Goal: Task Accomplishment & Management: Use online tool/utility

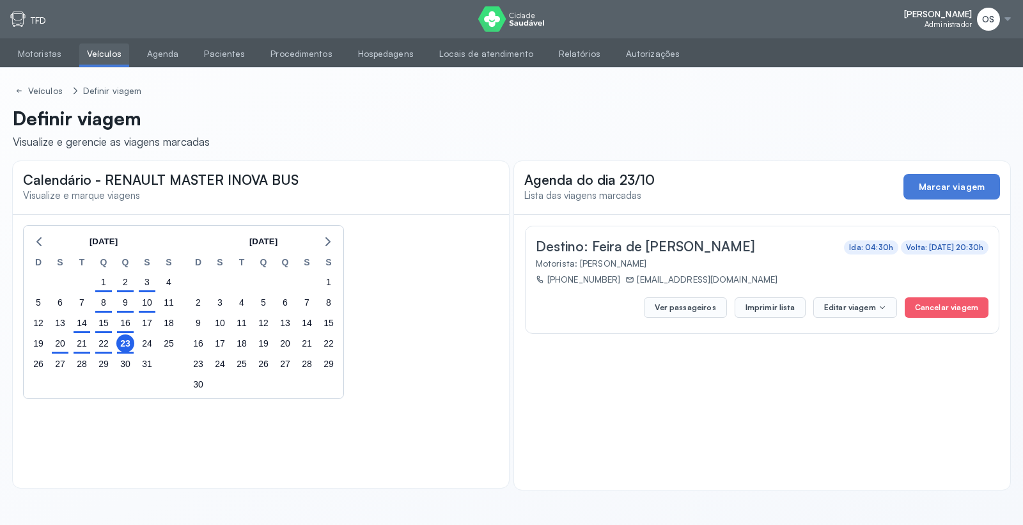
click at [105, 55] on link "Veículos" at bounding box center [104, 53] width 50 height 21
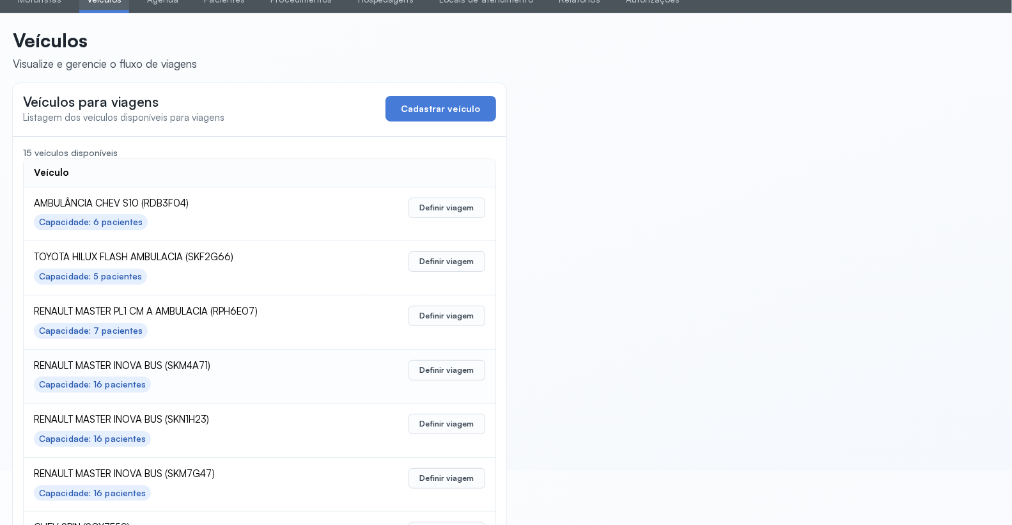
scroll to position [71, 0]
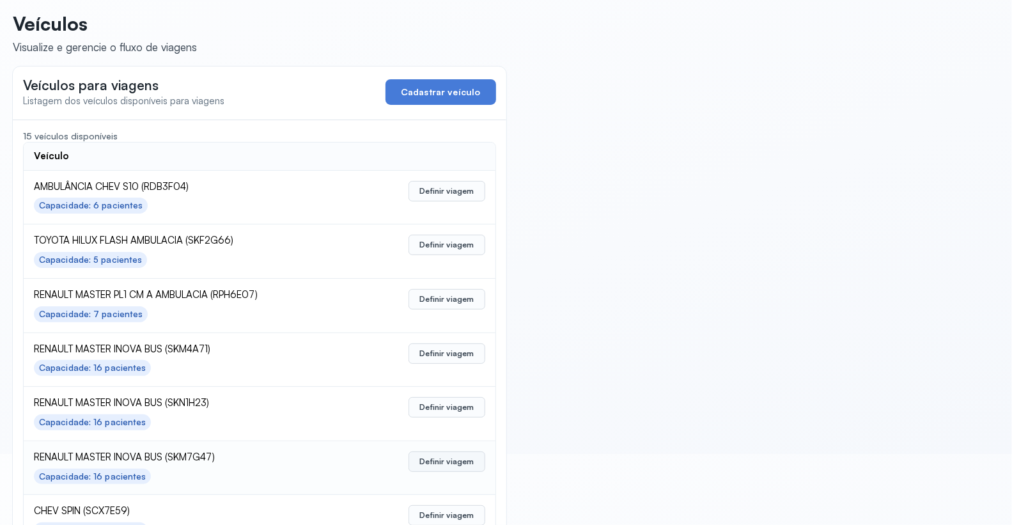
click at [451, 461] on button "Definir viagem" at bounding box center [446, 461] width 76 height 20
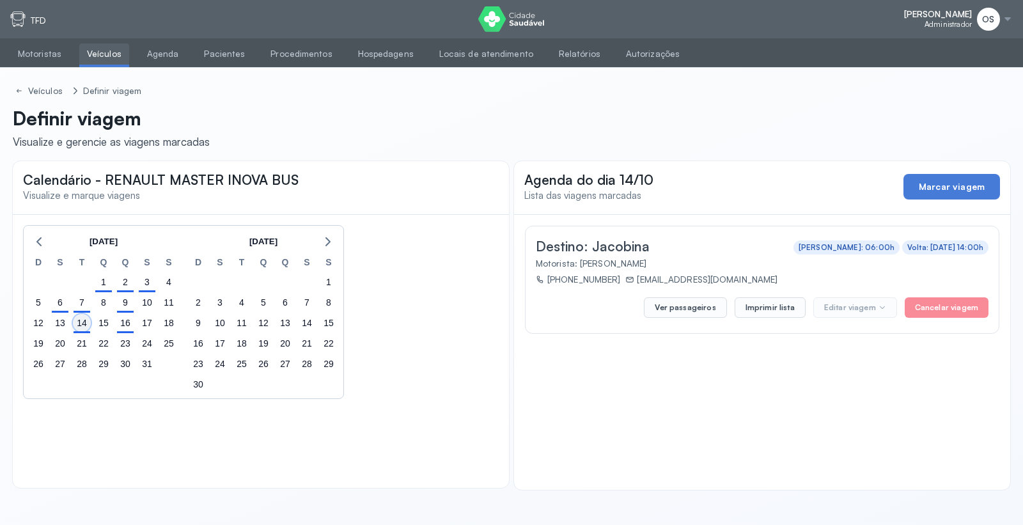
click at [79, 328] on div "14" at bounding box center [82, 323] width 18 height 18
click at [129, 329] on div "16" at bounding box center [125, 323] width 18 height 18
click at [221, 47] on link "Pacientes" at bounding box center [224, 53] width 56 height 21
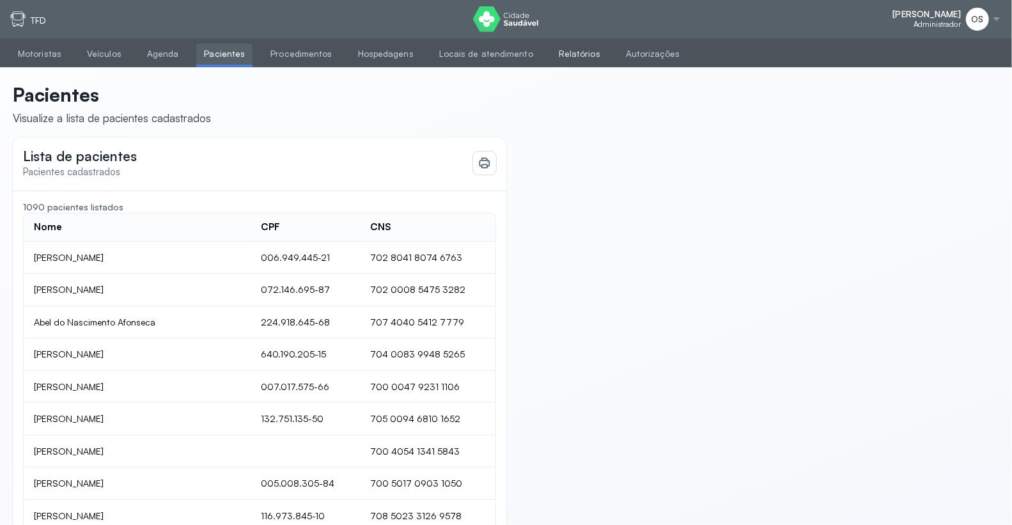
click at [559, 56] on link "Relatórios" at bounding box center [579, 53] width 57 height 21
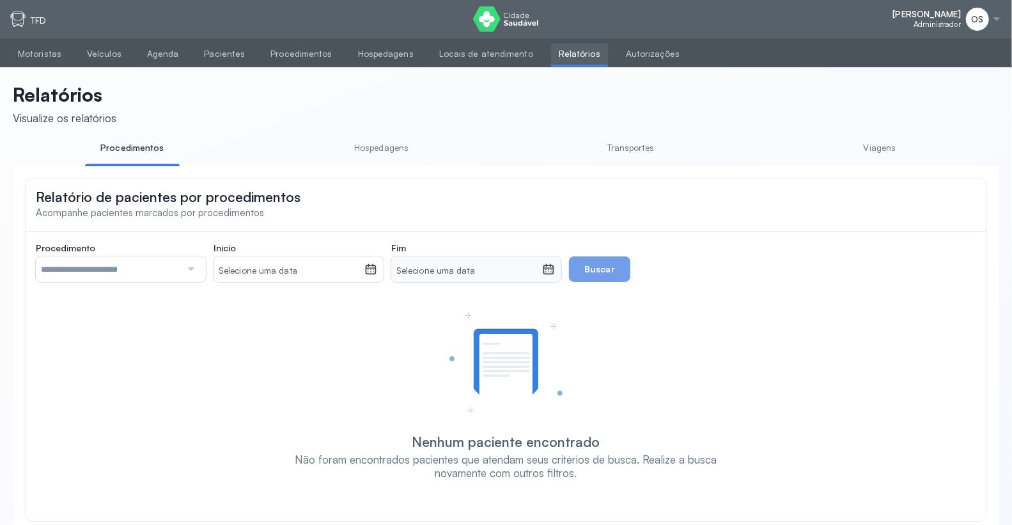
click at [876, 148] on link "Viagens" at bounding box center [879, 147] width 95 height 21
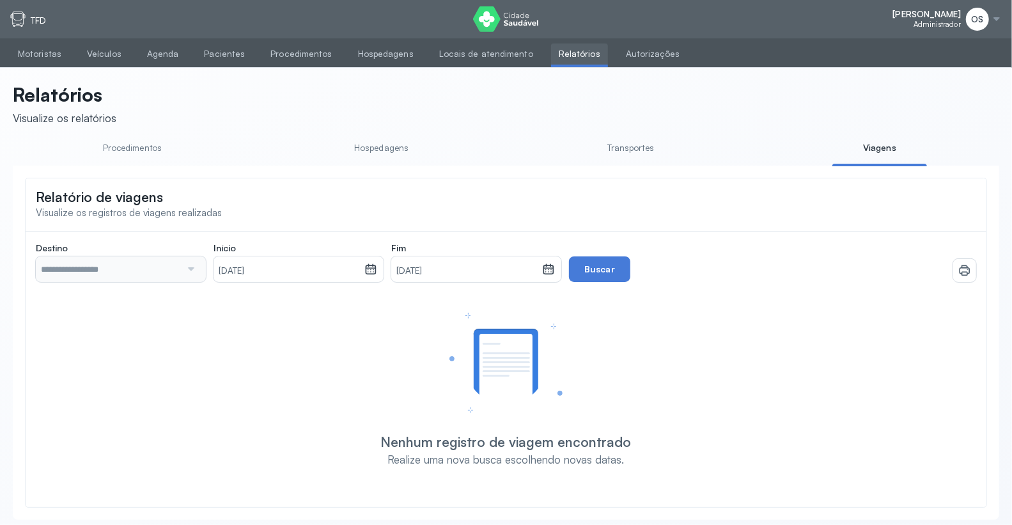
type input "**********"
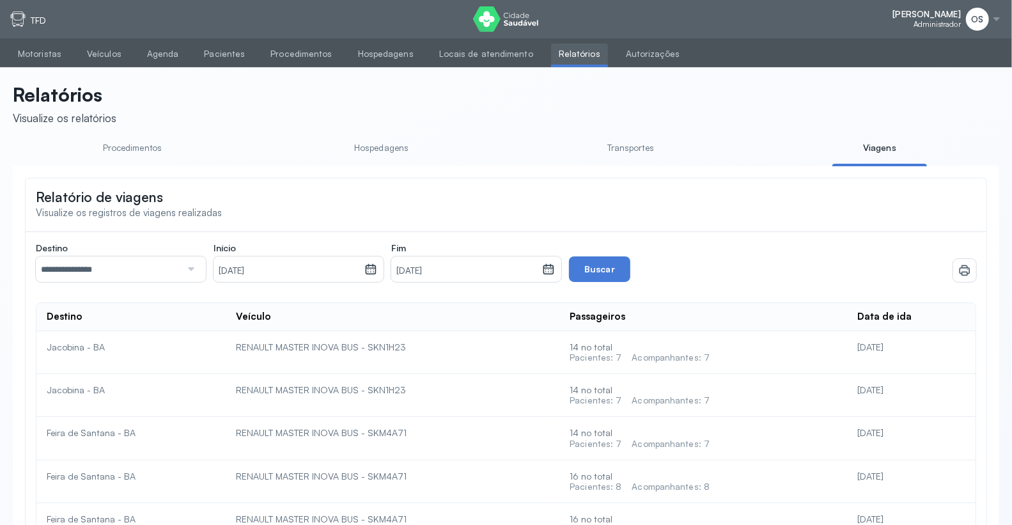
click at [884, 347] on div "[DATE]" at bounding box center [911, 347] width 107 height 12
click at [962, 271] on icon at bounding box center [964, 270] width 13 height 13
click at [190, 269] on div at bounding box center [189, 269] width 17 height 26
click at [373, 272] on icon at bounding box center [370, 269] width 13 height 13
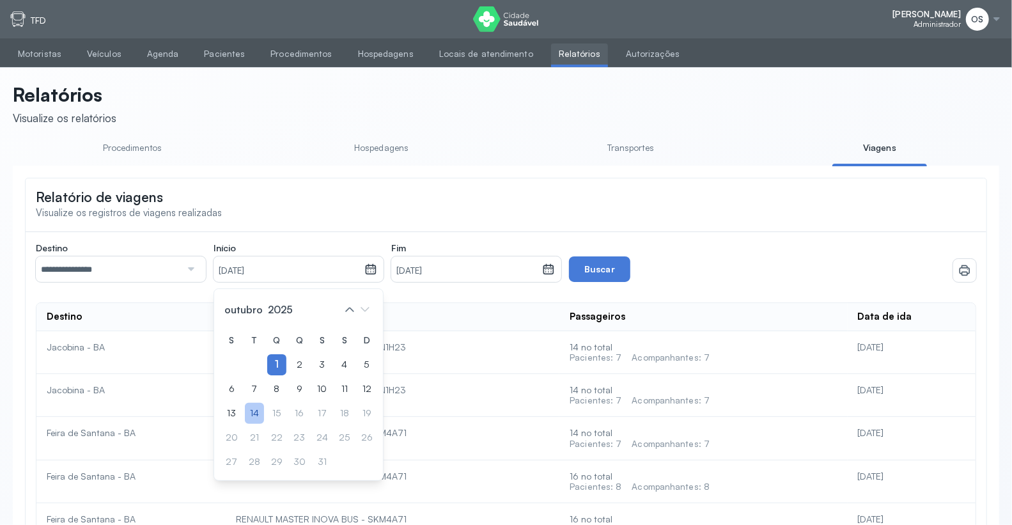
click at [258, 419] on div "14" at bounding box center [254, 413] width 19 height 21
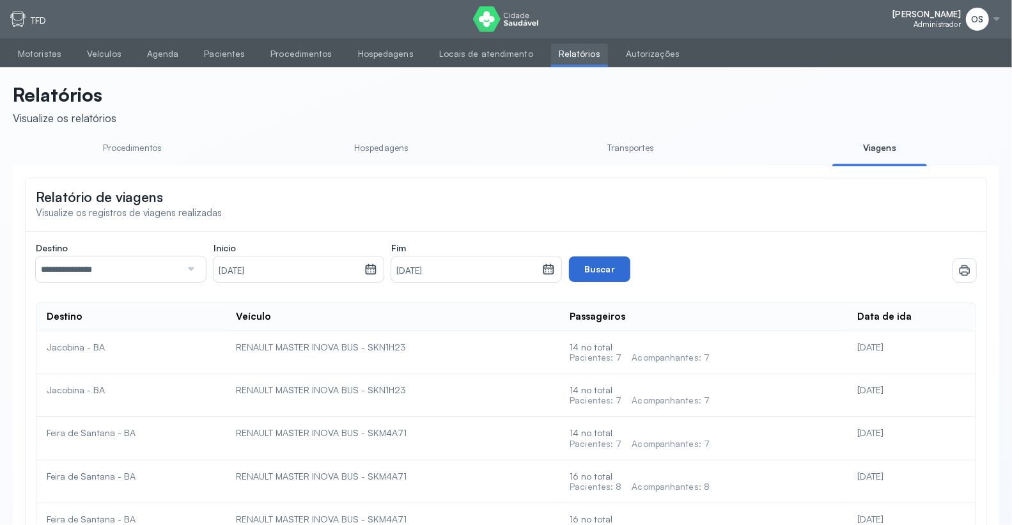
click at [600, 275] on button "Buscar" at bounding box center [599, 269] width 61 height 26
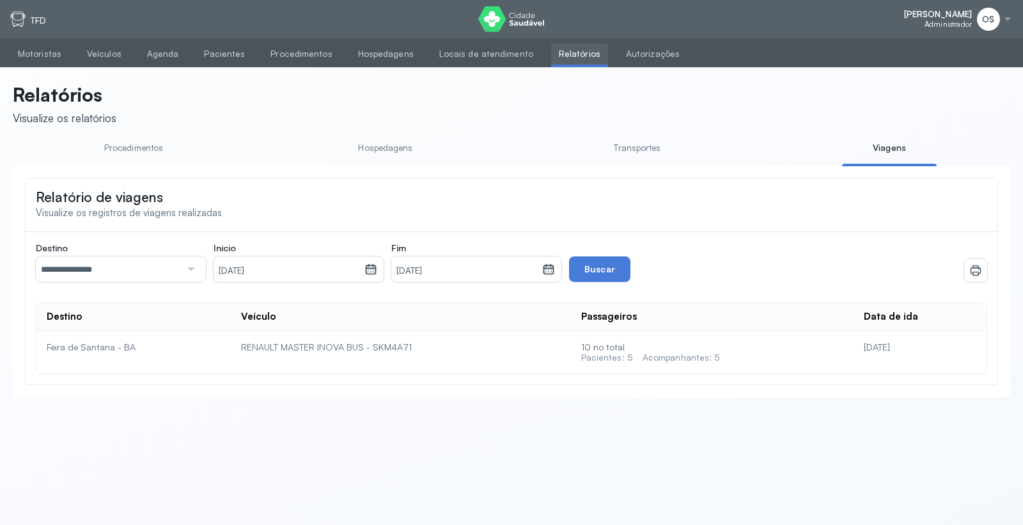
click at [194, 272] on div at bounding box center [189, 269] width 17 height 26
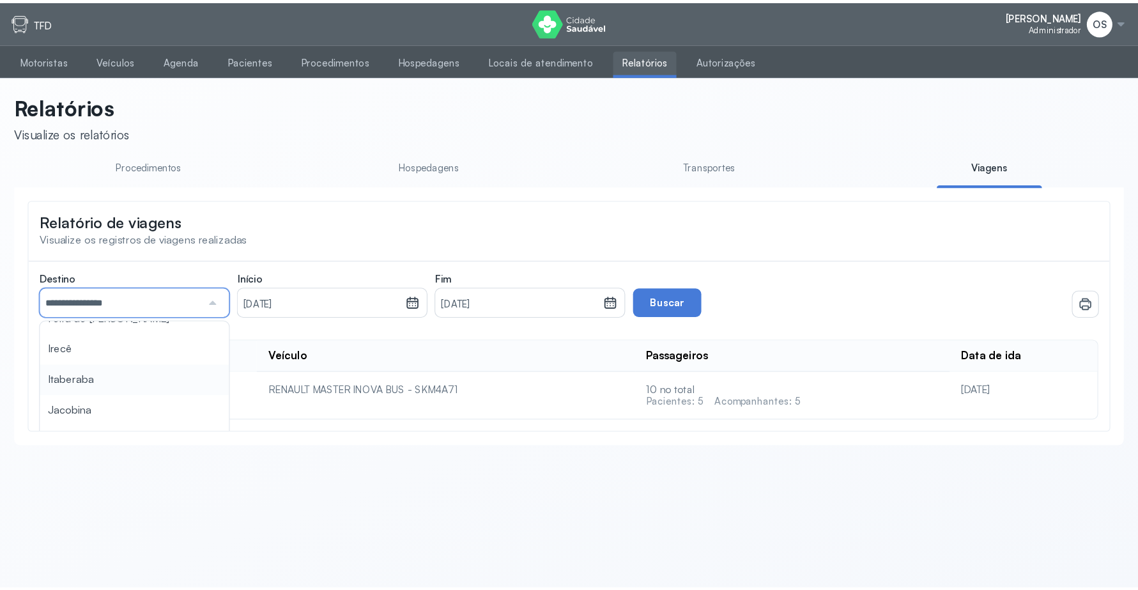
scroll to position [71, 0]
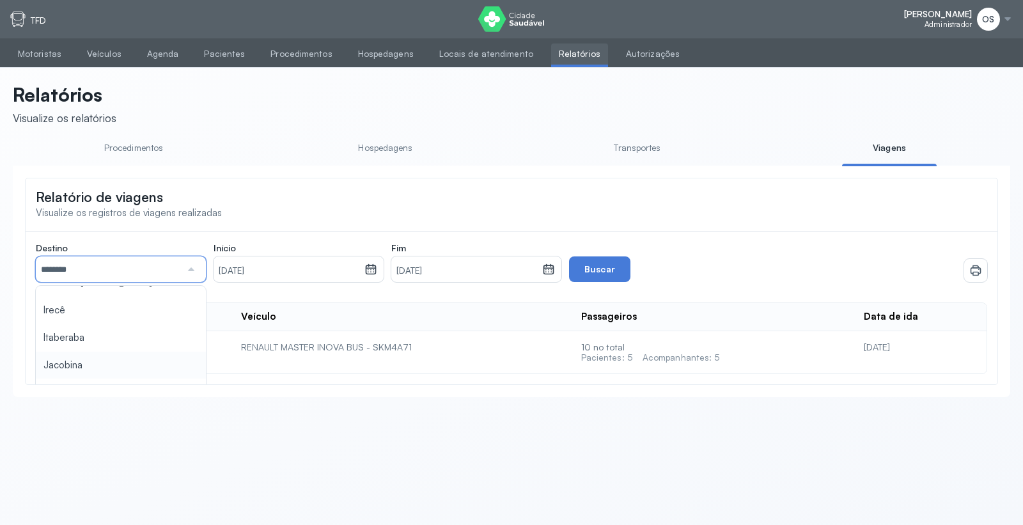
click at [111, 367] on div "Destino ******** Todas as cidades [GEOGRAPHIC_DATA] [GEOGRAPHIC_DATA] [GEOGRAPH…" at bounding box center [511, 308] width 951 height 132
click at [595, 270] on button "Buscar" at bounding box center [599, 269] width 61 height 26
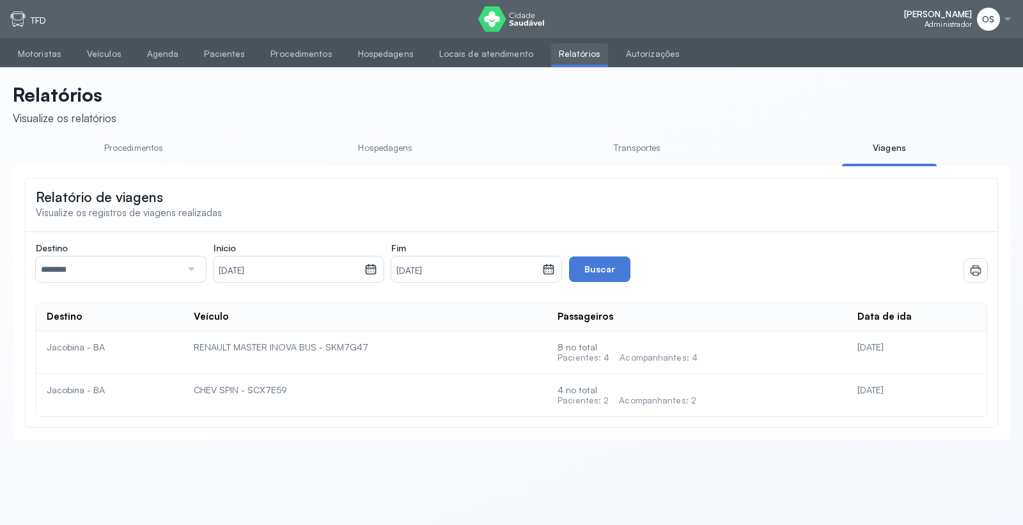
click at [369, 268] on icon at bounding box center [371, 270] width 11 height 10
click at [279, 366] on div "1" at bounding box center [276, 364] width 19 height 21
click at [548, 267] on icon at bounding box center [548, 269] width 13 height 13
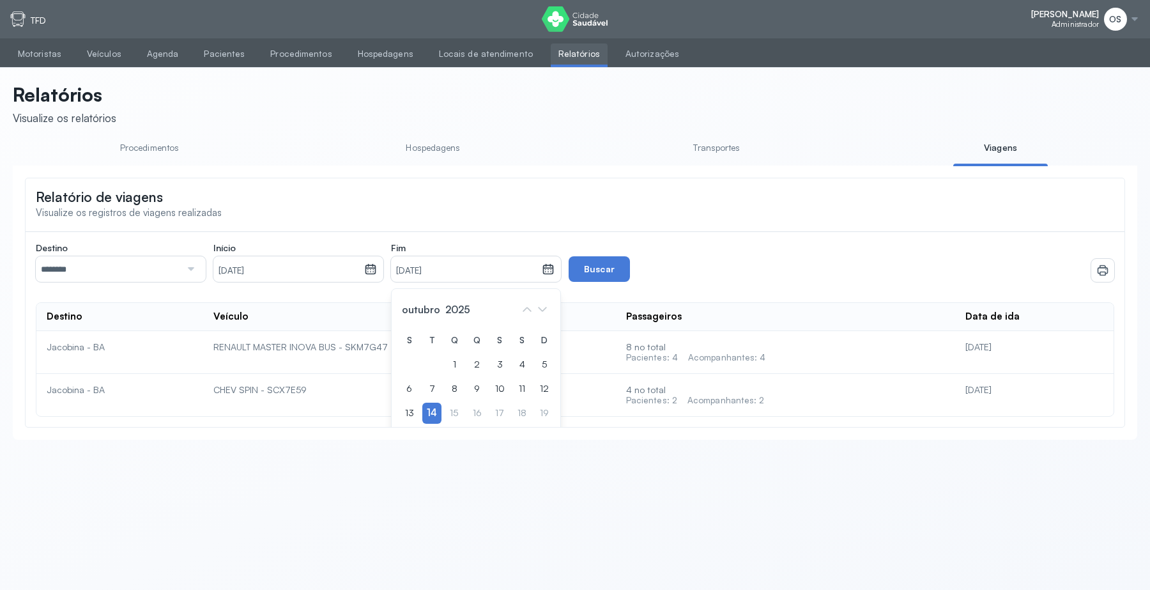
drag, startPoint x: 621, startPoint y: 3, endPoint x: 704, endPoint y: 196, distance: 210.4
click at [704, 196] on div "Relatório de viagens Visualize os registros de viagens realizadas" at bounding box center [575, 203] width 1099 height 50
click at [550, 270] on icon at bounding box center [548, 269] width 13 height 13
click at [432, 417] on div "14" at bounding box center [431, 413] width 19 height 21
click at [598, 267] on button "Buscar" at bounding box center [599, 269] width 61 height 26
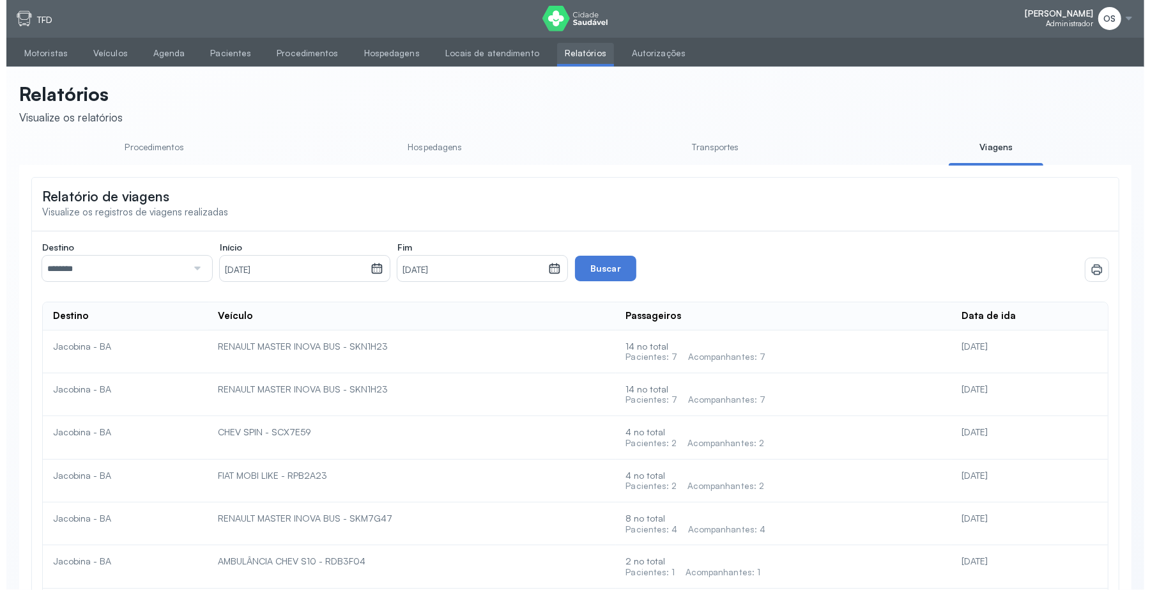
scroll to position [0, 0]
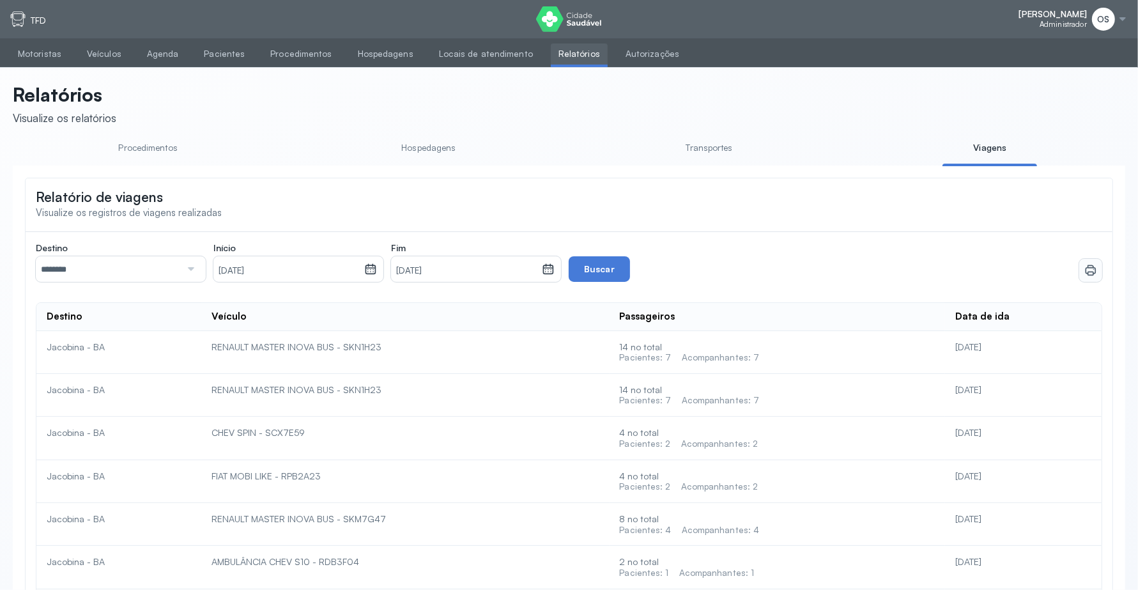
click at [1022, 267] on icon at bounding box center [1091, 270] width 13 height 13
click at [626, 53] on link "Autorizações" at bounding box center [652, 53] width 69 height 21
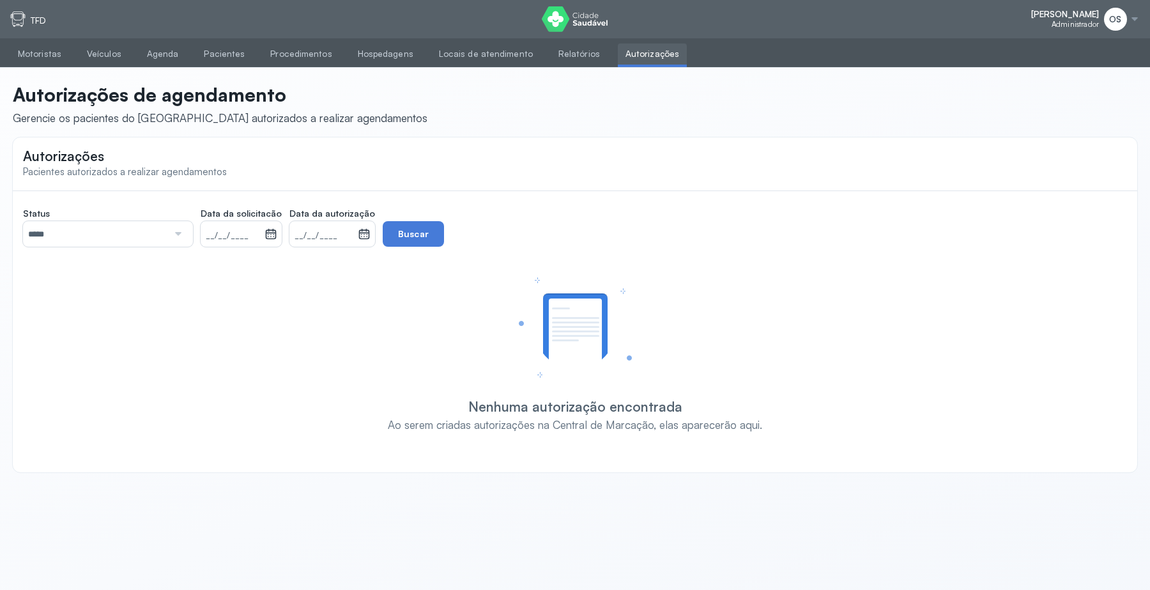
click at [635, 52] on link "Autorizações" at bounding box center [652, 53] width 69 height 21
click at [1022, 20] on div "OS" at bounding box center [1115, 19] width 23 height 23
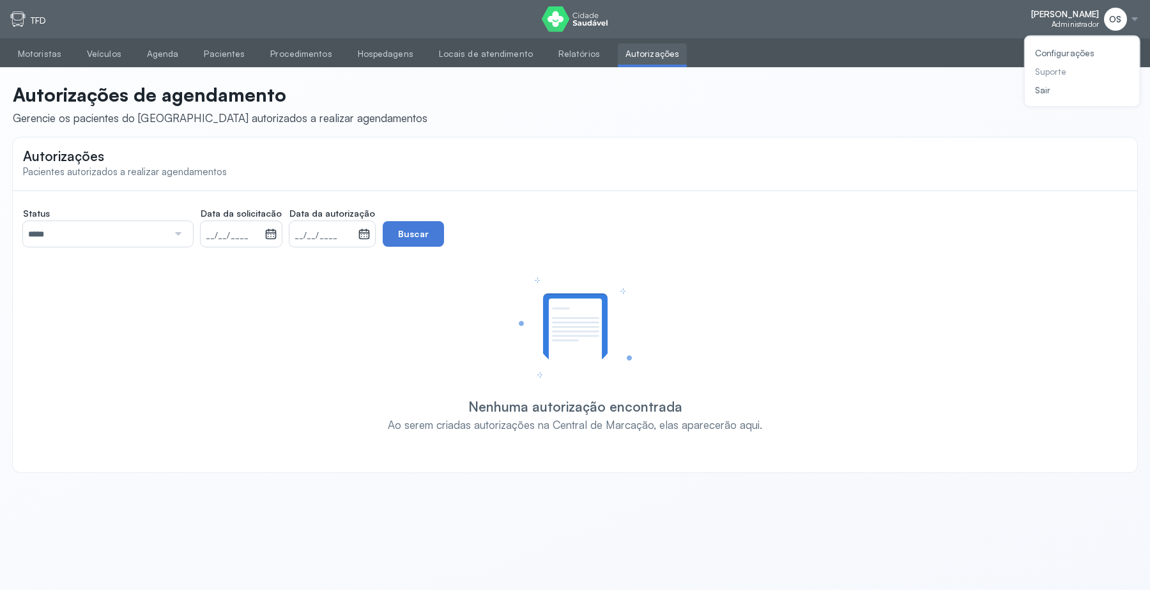
click at [1022, 68] on div "Suporte" at bounding box center [1064, 71] width 59 height 11
